Goal: Submit feedback/report problem: Submit feedback/report problem

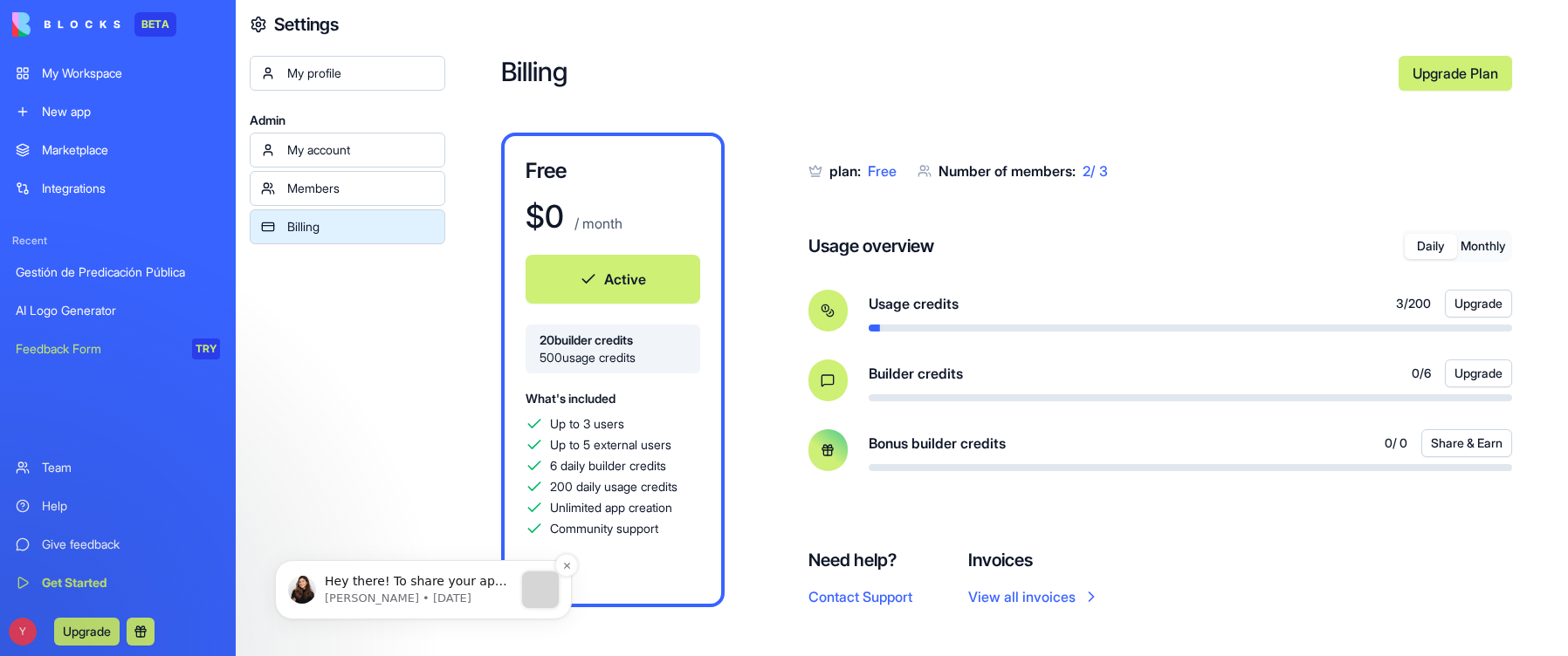
click at [411, 584] on p "Hey there! To share your app, just click the Invite &amp; Share button at the t…" at bounding box center [419, 581] width 189 height 17
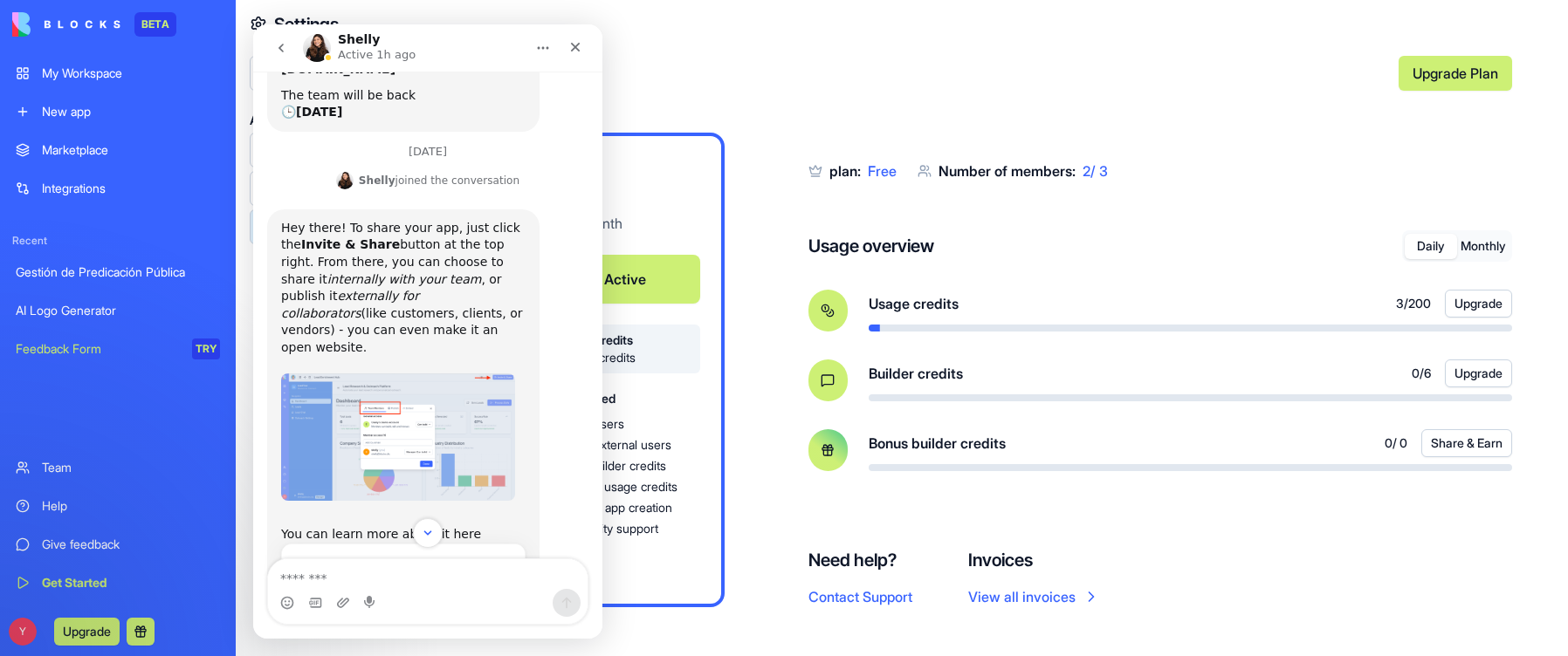
scroll to position [175, 0]
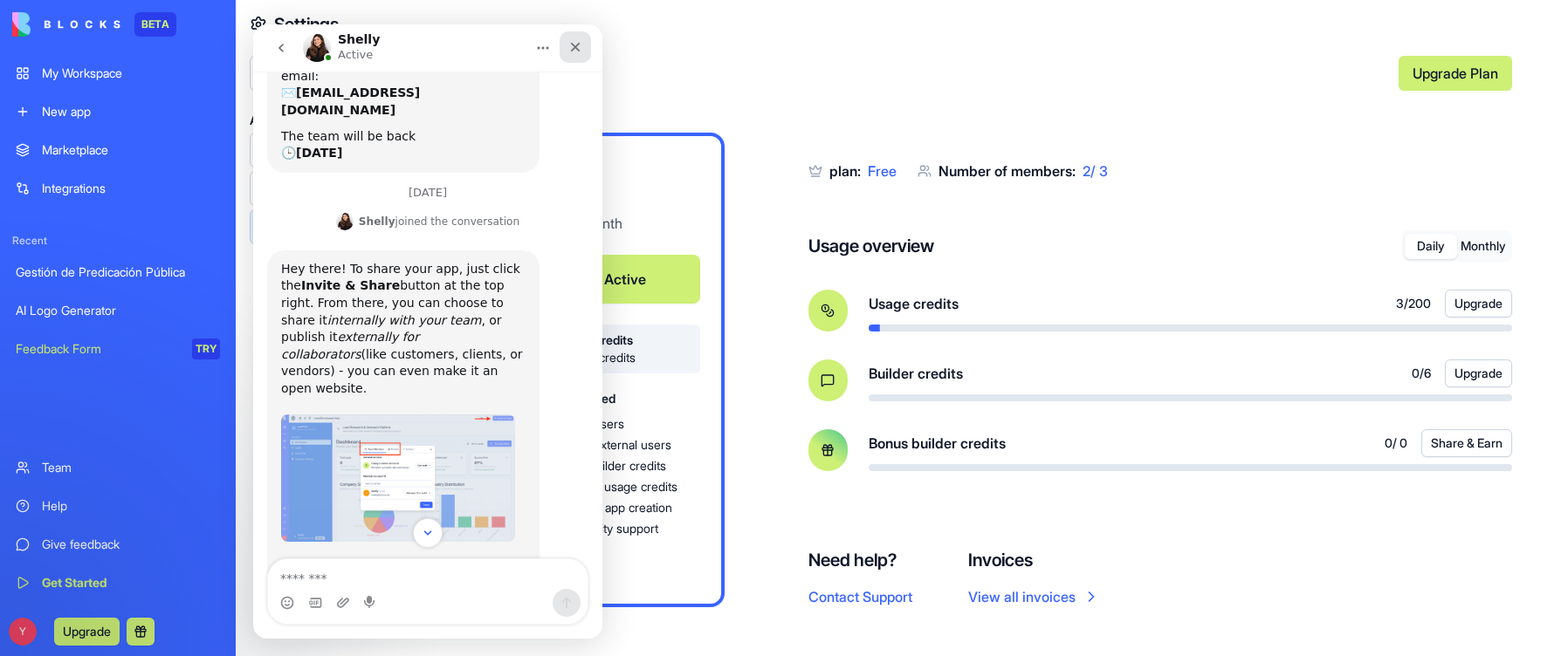
click at [579, 46] on icon "Close" at bounding box center [574, 47] width 14 height 14
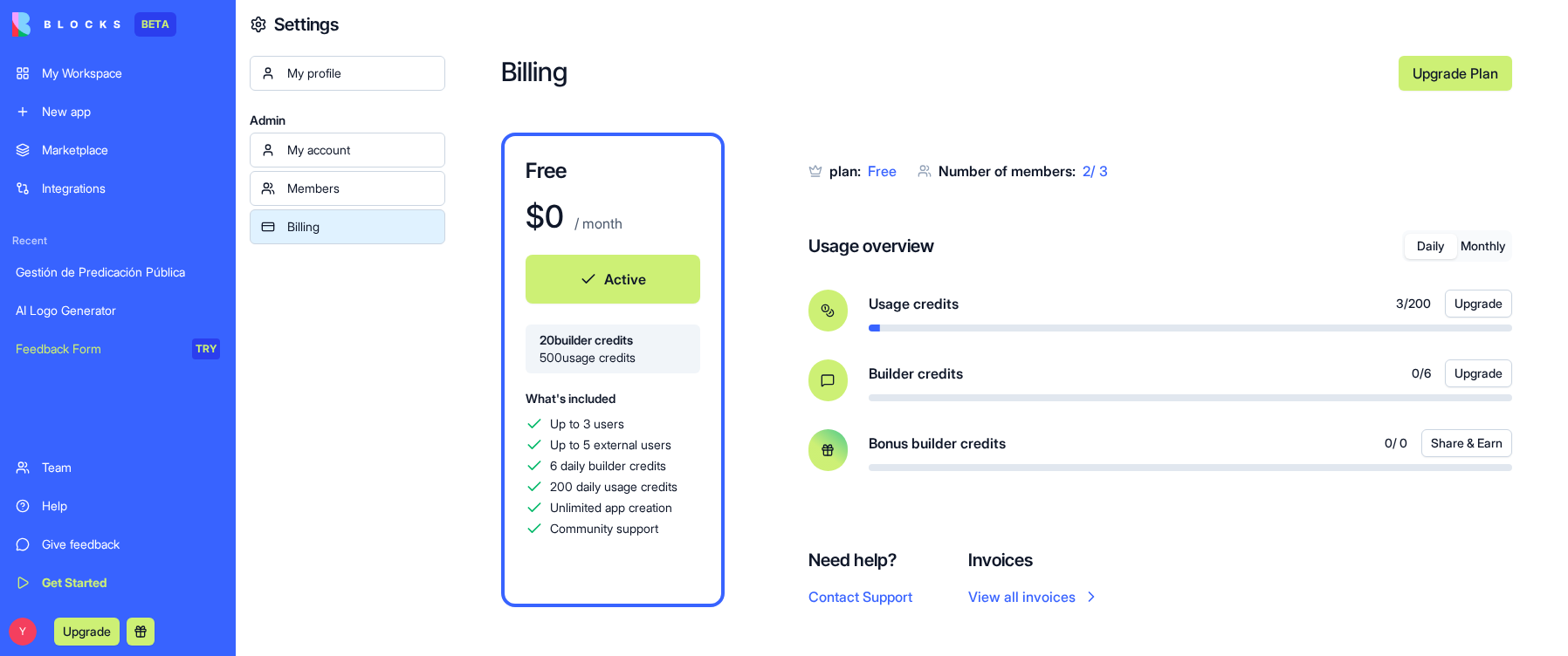
scroll to position [364, 0]
click at [118, 261] on link "Gestión de Predicación Pública" at bounding box center [118, 272] width 225 height 35
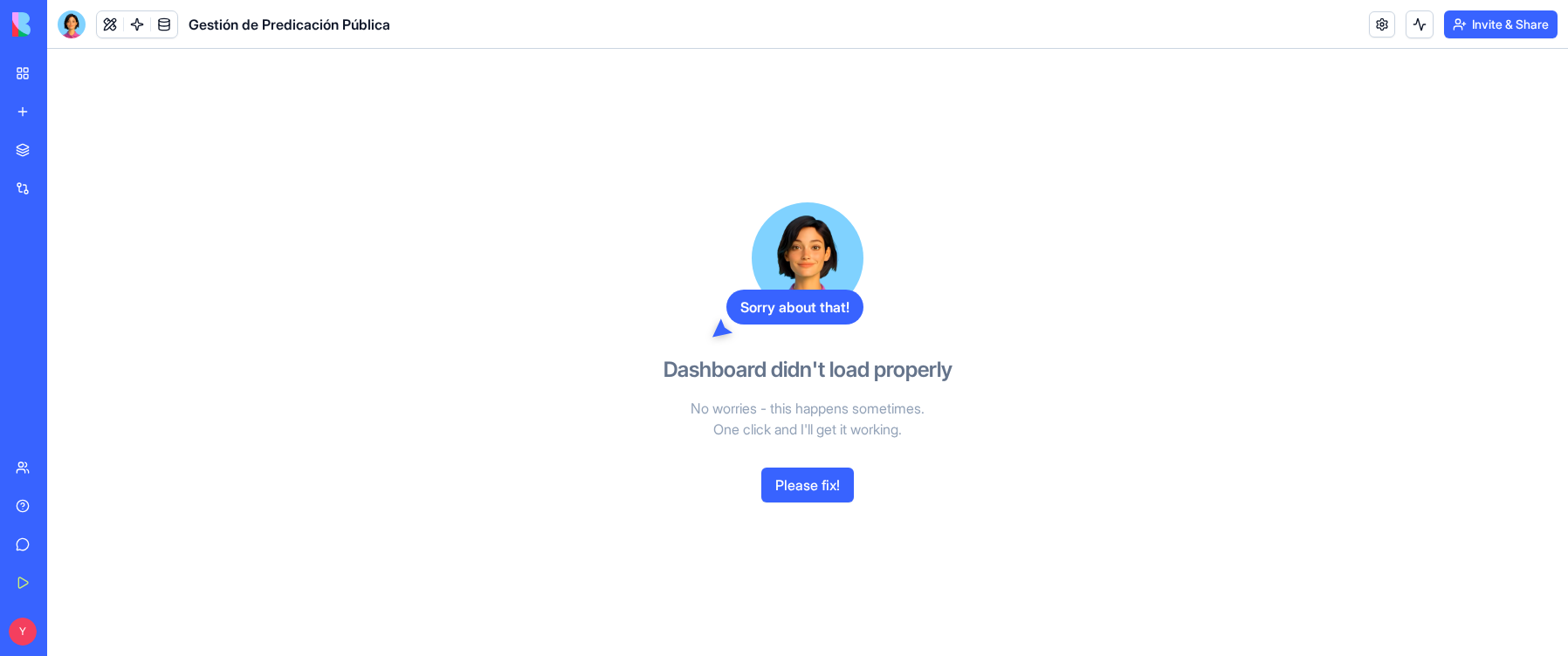
click at [824, 486] on button "Please fix!" at bounding box center [807, 485] width 93 height 35
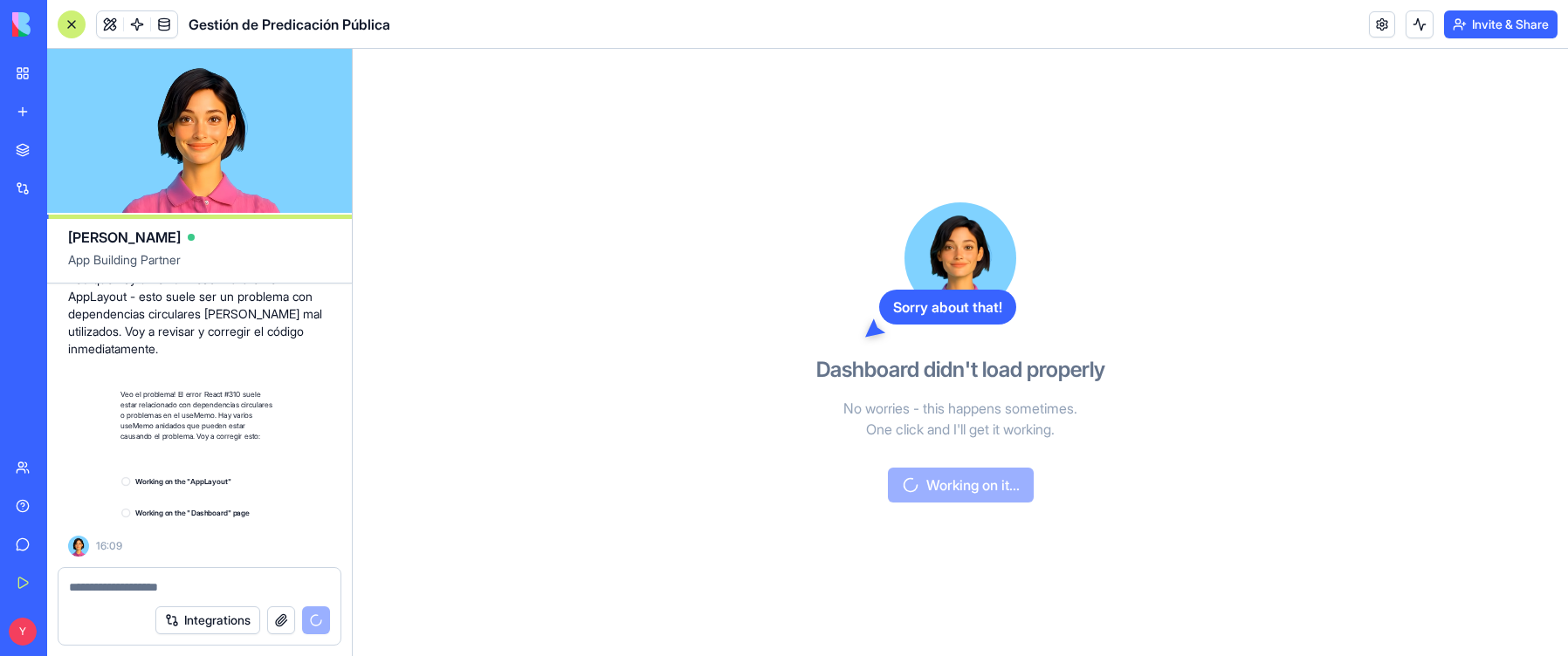
scroll to position [26565, 0]
